Goal: Information Seeking & Learning: Learn about a topic

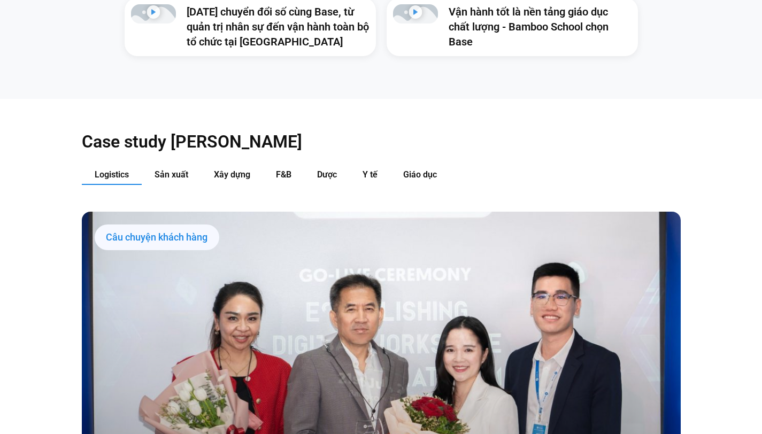
scroll to position [1026, 0]
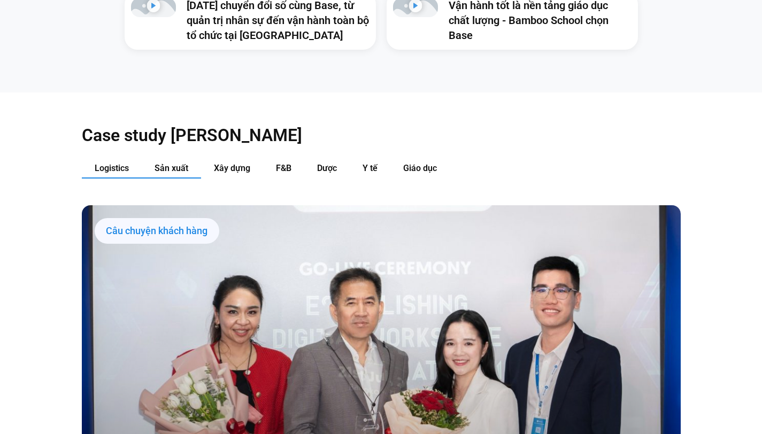
click at [168, 163] on span "Sản xuất" at bounding box center [172, 168] width 34 height 10
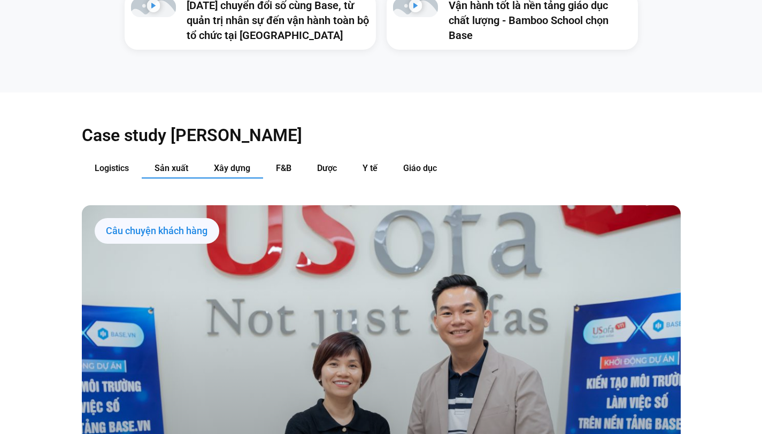
click at [239, 163] on span "Xây dựng" at bounding box center [232, 168] width 36 height 10
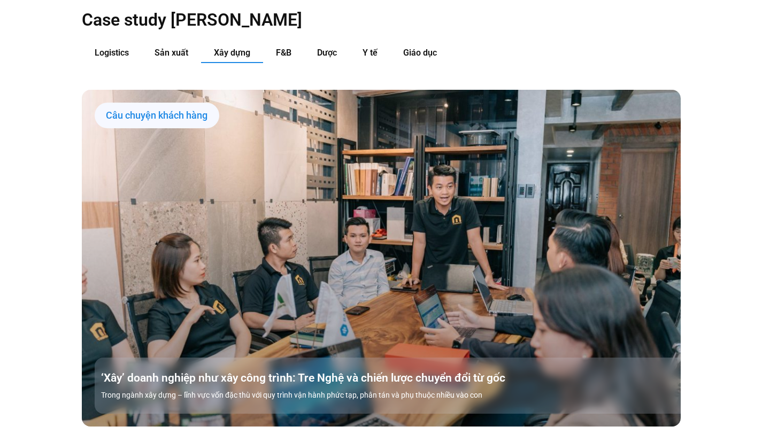
scroll to position [1139, 0]
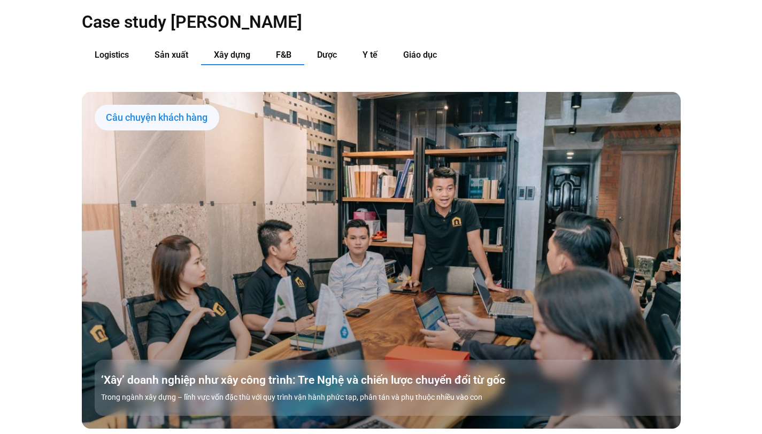
click at [287, 50] on span "F&B" at bounding box center [284, 55] width 16 height 10
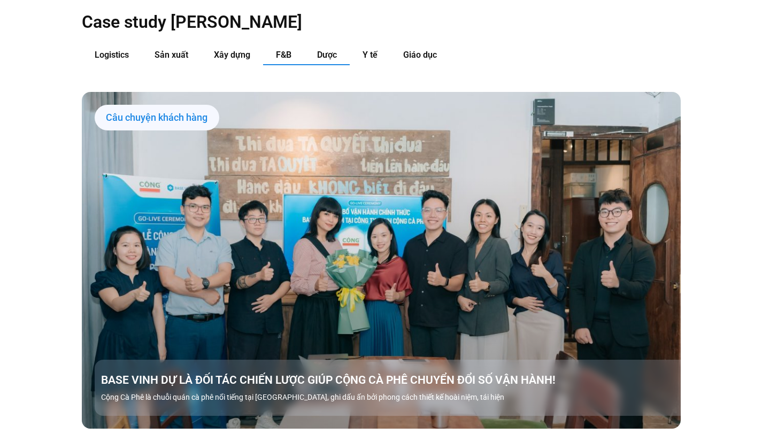
click at [328, 50] on span "Dược" at bounding box center [327, 55] width 20 height 10
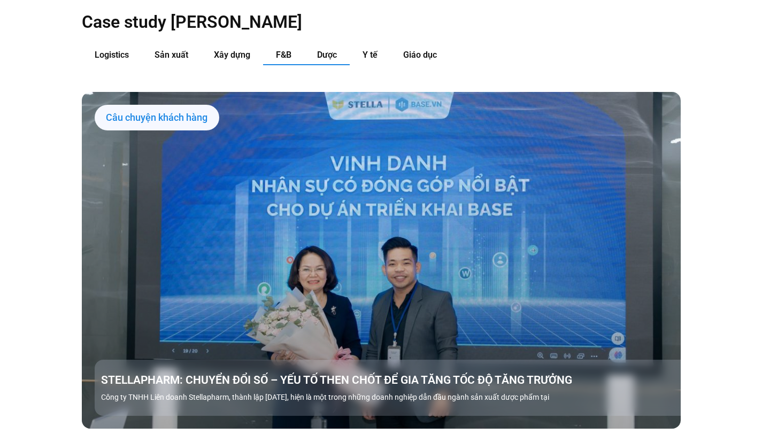
click at [280, 50] on span "F&B" at bounding box center [284, 55] width 16 height 10
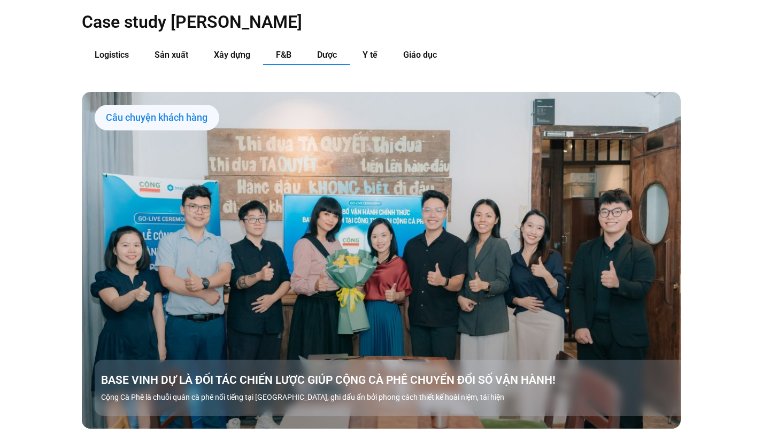
click at [330, 50] on span "Dược" at bounding box center [327, 55] width 20 height 10
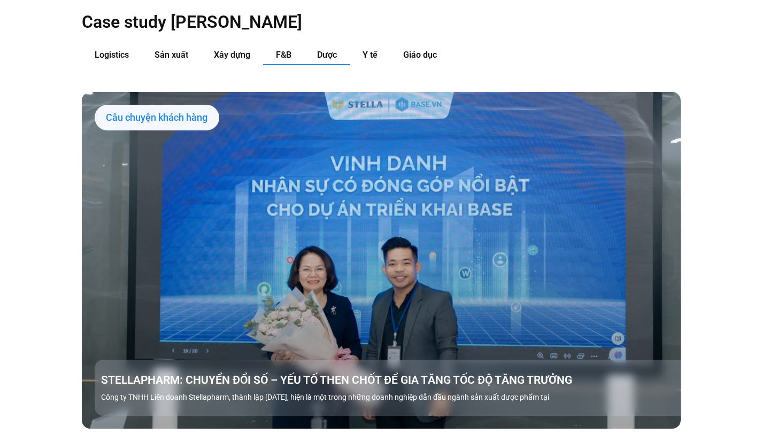
click at [280, 50] on span "F&B" at bounding box center [284, 55] width 16 height 10
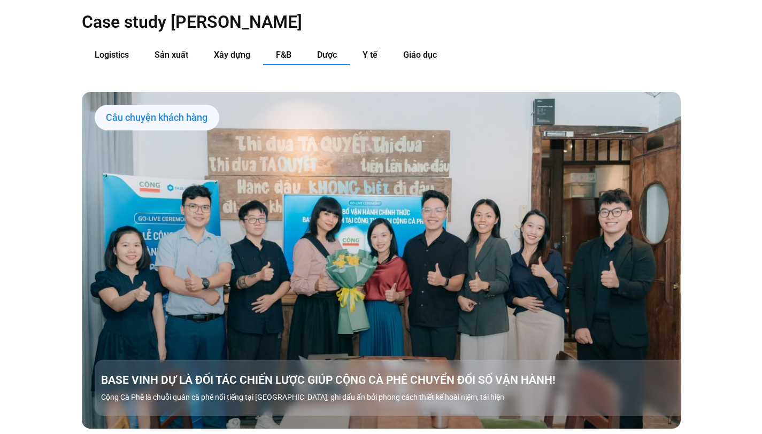
click at [333, 50] on span "Dược" at bounding box center [327, 55] width 20 height 10
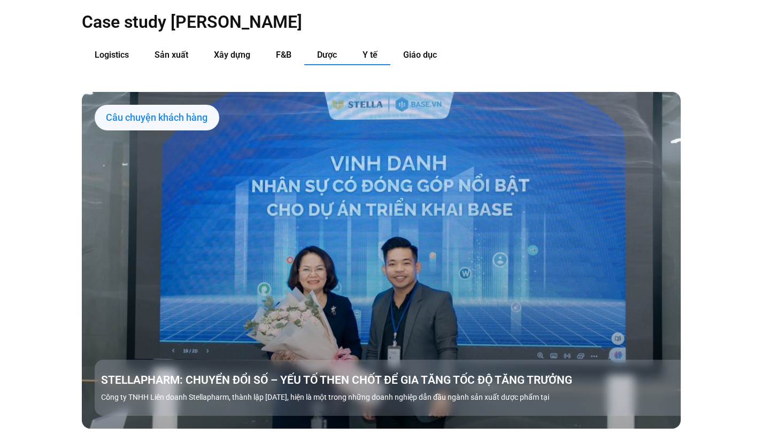
click at [376, 45] on button "Y tế" at bounding box center [370, 55] width 41 height 20
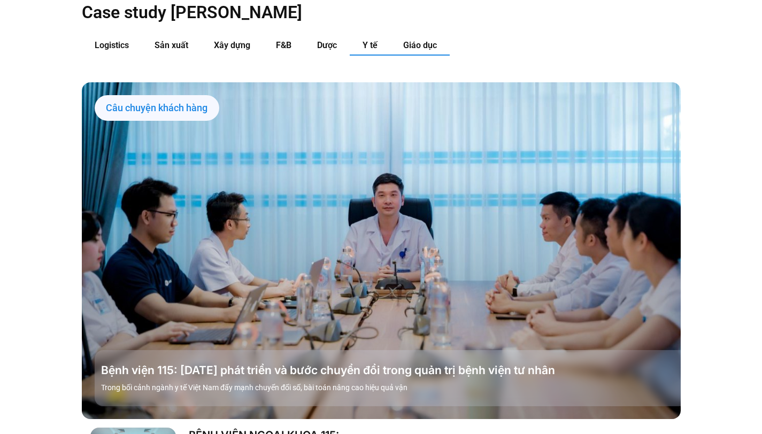
scroll to position [1145, 0]
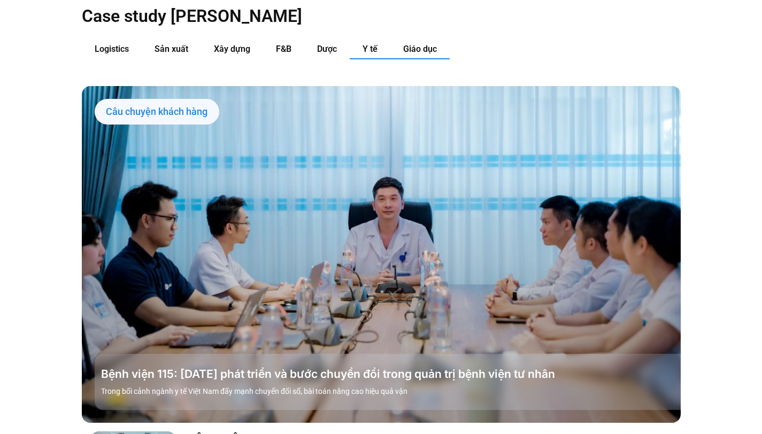
click at [410, 40] on button "Giáo dục" at bounding box center [419, 50] width 59 height 20
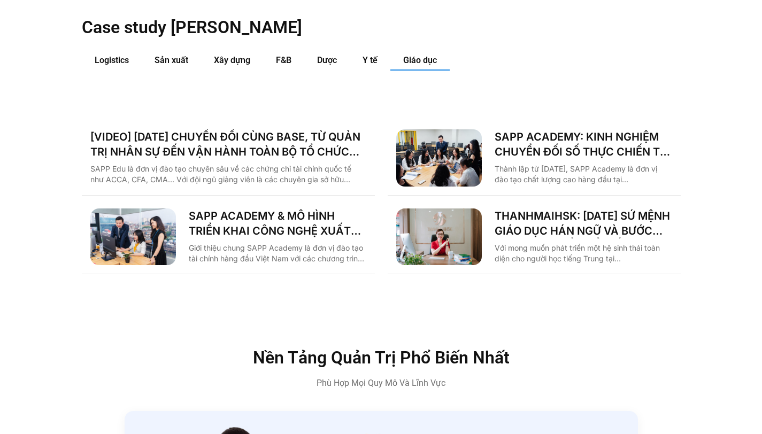
scroll to position [1129, 0]
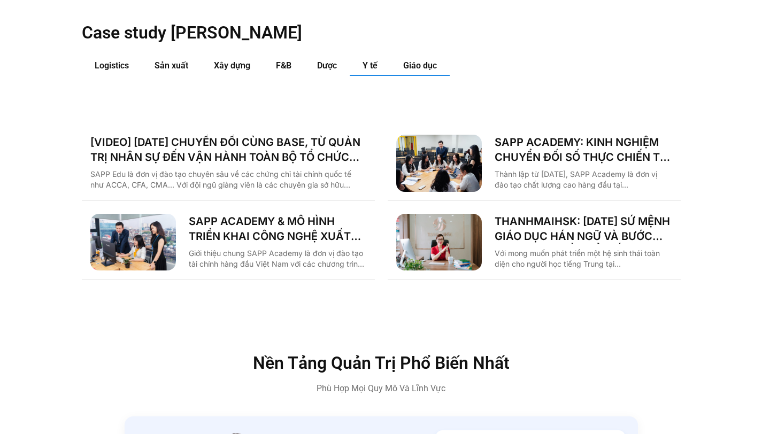
click at [373, 60] on span "Y tế" at bounding box center [370, 65] width 15 height 10
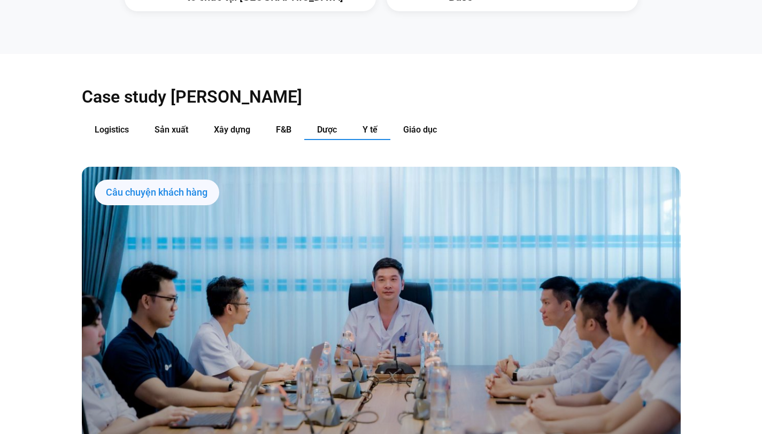
scroll to position [1057, 0]
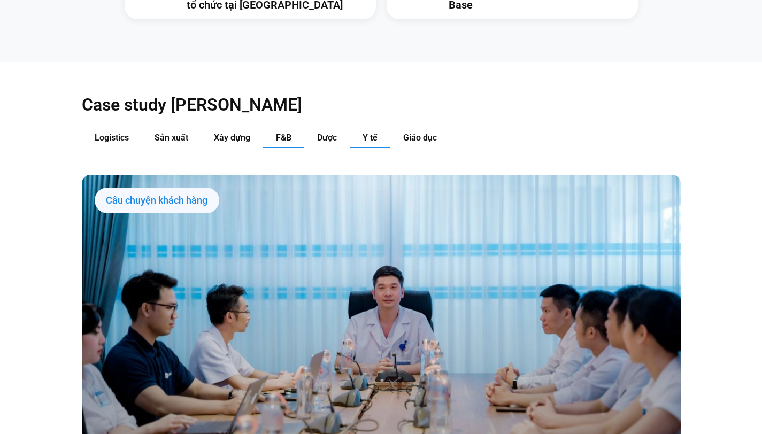
click at [272, 128] on button "F&B" at bounding box center [283, 138] width 41 height 20
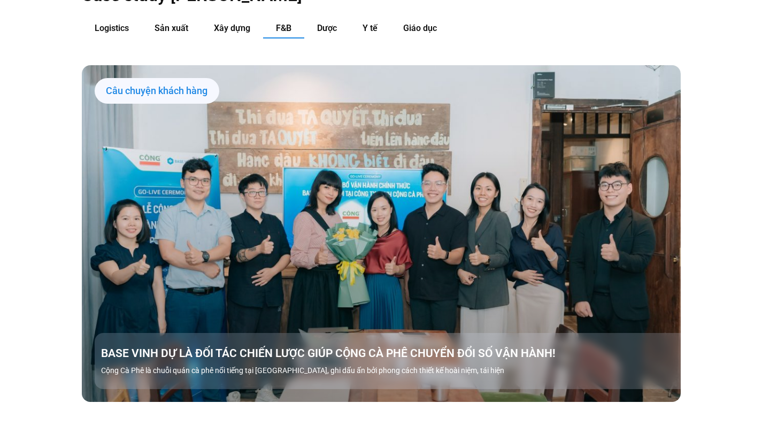
scroll to position [1164, 0]
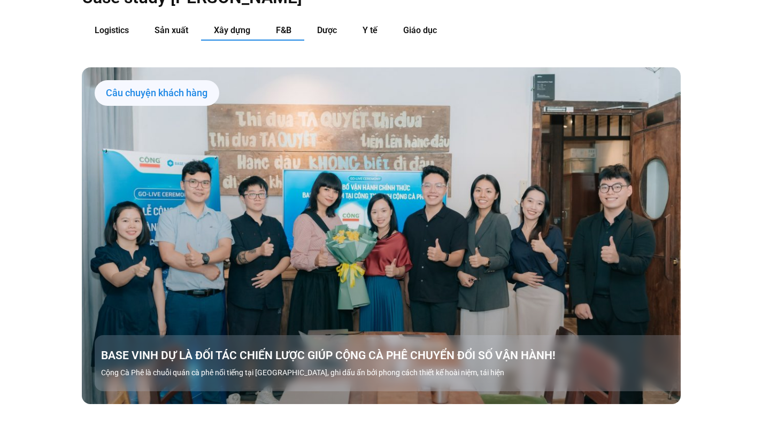
click at [231, 25] on span "Xây dựng" at bounding box center [232, 30] width 36 height 10
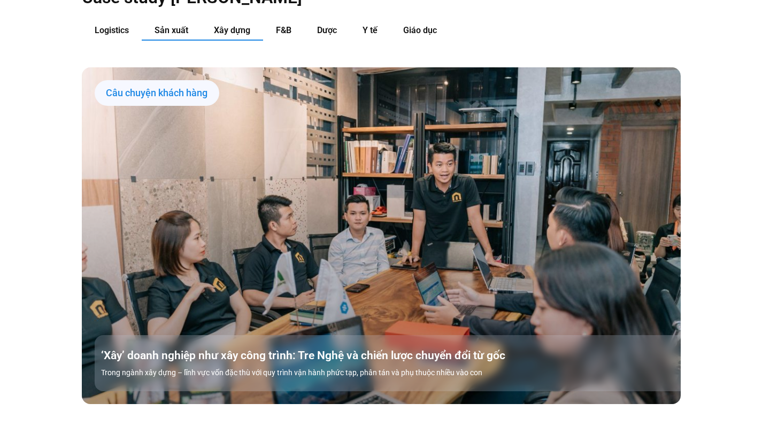
click at [180, 21] on button "Sản xuất" at bounding box center [171, 31] width 59 height 20
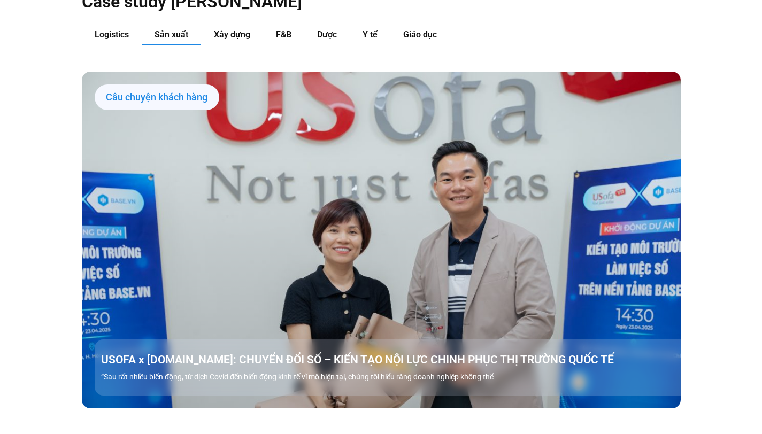
scroll to position [1156, 0]
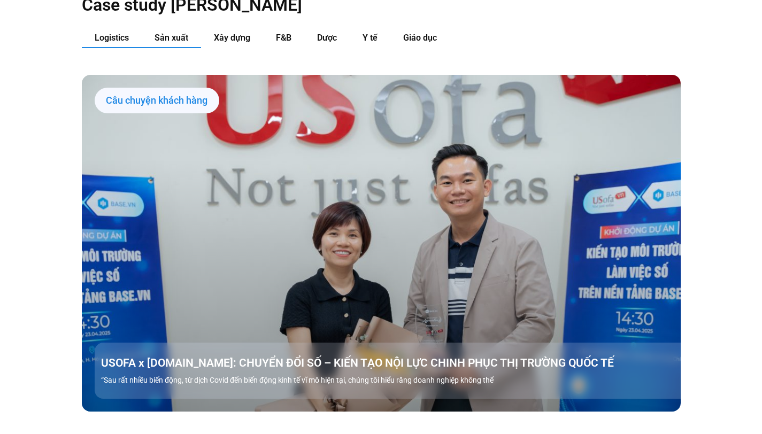
click at [120, 33] on span "Logistics" at bounding box center [112, 38] width 34 height 10
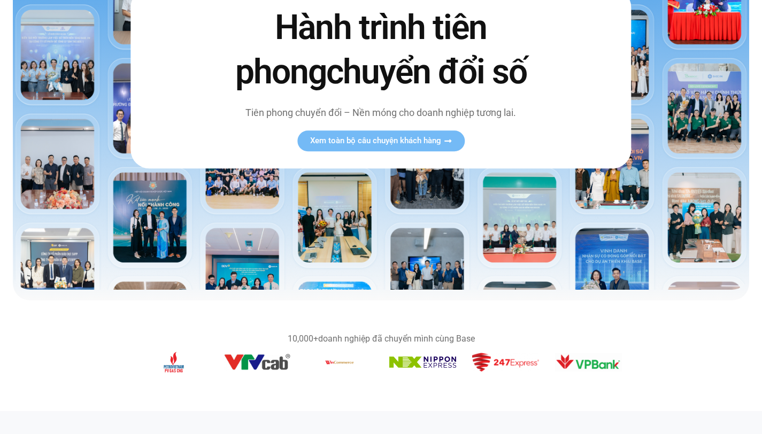
scroll to position [228, 0]
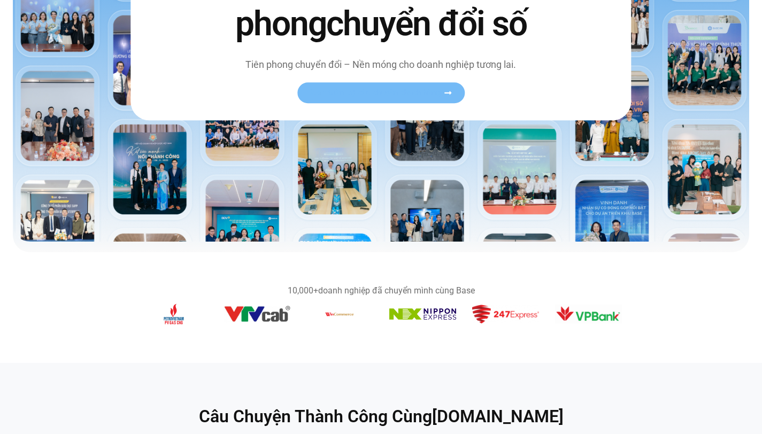
click at [445, 90] on icon at bounding box center [448, 93] width 8 height 8
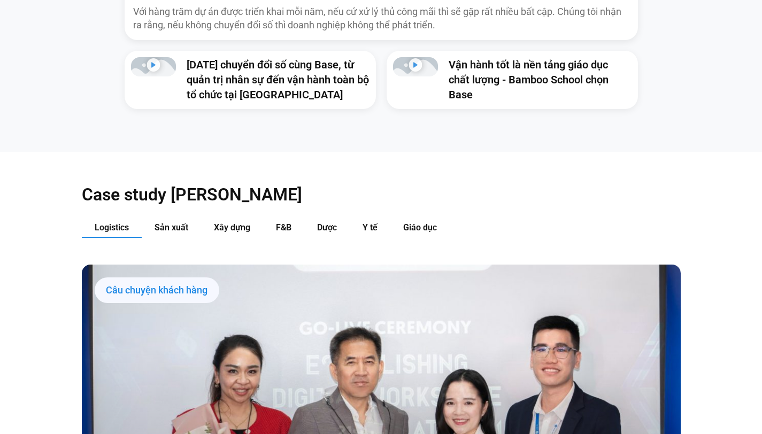
scroll to position [967, 0]
click at [373, 222] on span "Y tế" at bounding box center [370, 227] width 15 height 10
